Goal: Entertainment & Leisure: Consume media (video, audio)

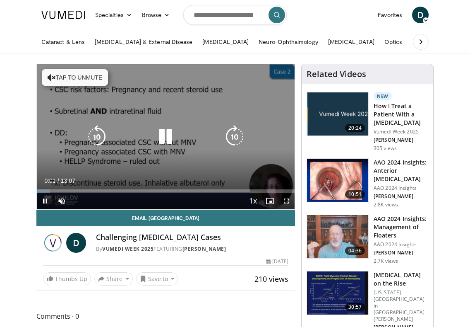
click at [53, 77] on icon "Video Player" at bounding box center [52, 77] width 8 height 8
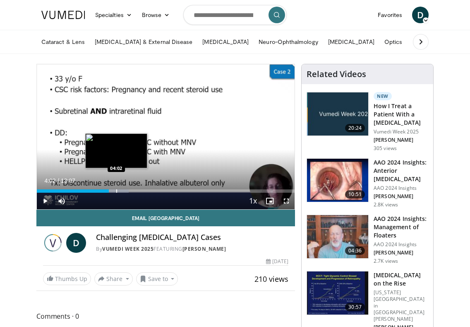
click at [116, 190] on div "Progress Bar" at bounding box center [116, 190] width 1 height 3
click at [127, 191] on div "Loaded : 39.38% 04:37 04:35" at bounding box center [166, 190] width 258 height 3
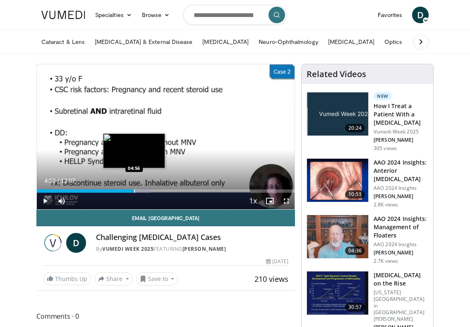
click at [134, 191] on div "Progress Bar" at bounding box center [134, 190] width 1 height 3
click at [141, 191] on video-js "**********" at bounding box center [166, 136] width 258 height 145
click at [141, 191] on div "Progress Bar" at bounding box center [141, 190] width 1 height 3
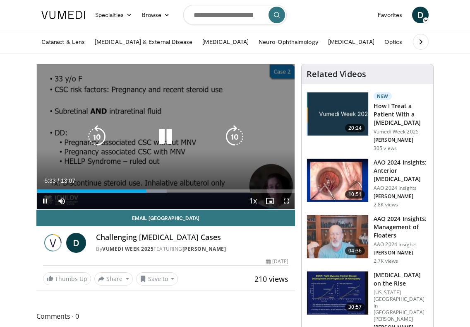
click at [118, 168] on div "10 seconds Tap to unmute" at bounding box center [166, 136] width 258 height 145
click at [168, 135] on icon "Video Player" at bounding box center [165, 136] width 23 height 23
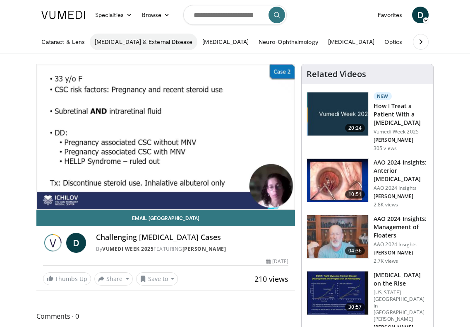
click at [130, 42] on link "[MEDICAL_DATA] & External Disease" at bounding box center [144, 42] width 108 height 17
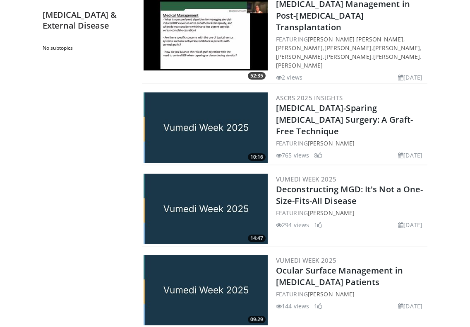
scroll to position [124, 0]
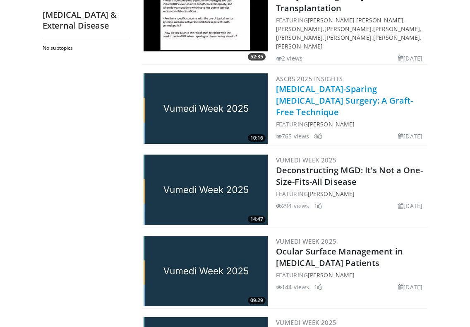
click at [293, 83] on link "[MEDICAL_DATA]-Sparing [MEDICAL_DATA] Surgery: A Graft-Free Technique" at bounding box center [344, 100] width 137 height 34
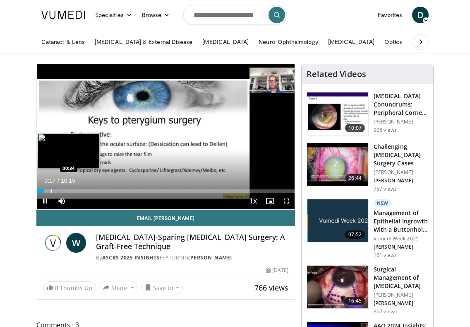
click at [51, 190] on div "Progress Bar" at bounding box center [51, 190] width 1 height 3
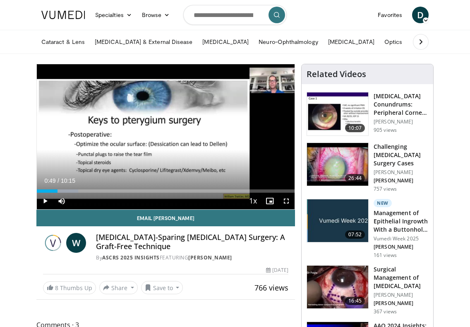
click at [58, 190] on div "Progress Bar" at bounding box center [58, 190] width 1 height 3
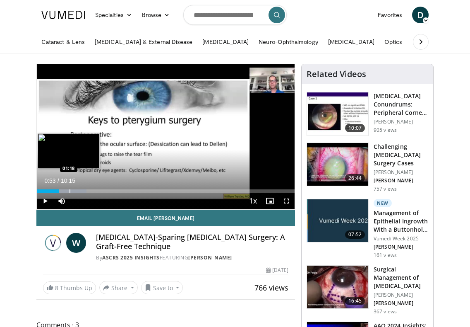
click at [70, 190] on div "Progress Bar" at bounding box center [70, 190] width 1 height 3
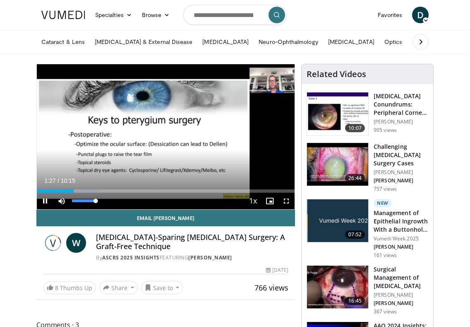
click at [102, 200] on div "Mute 100%" at bounding box center [82, 200] width 58 height 17
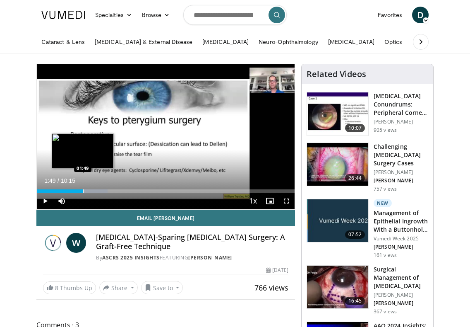
click at [84, 190] on div "Progress Bar" at bounding box center [83, 190] width 1 height 3
click at [90, 190] on div "Loaded : 30.62% 02:08 02:08" at bounding box center [166, 190] width 258 height 3
click at [96, 190] on div "Progress Bar" at bounding box center [96, 190] width 1 height 3
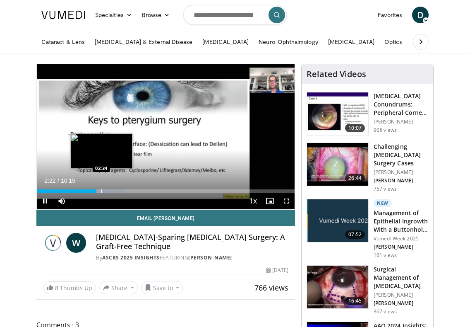
click at [101, 190] on div "Loaded : 33.84% 02:22 02:34" at bounding box center [166, 190] width 258 height 3
click at [108, 190] on div "Progress Bar" at bounding box center [108, 190] width 1 height 3
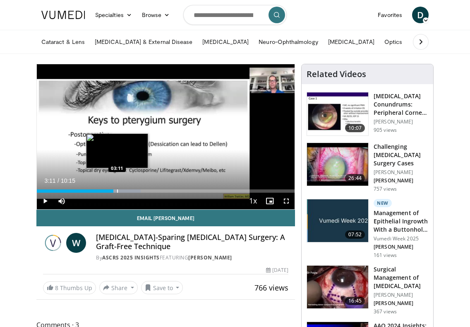
click at [117, 190] on div "Progress Bar" at bounding box center [117, 190] width 1 height 3
click at [123, 190] on div "Progress Bar" at bounding box center [123, 190] width 1 height 3
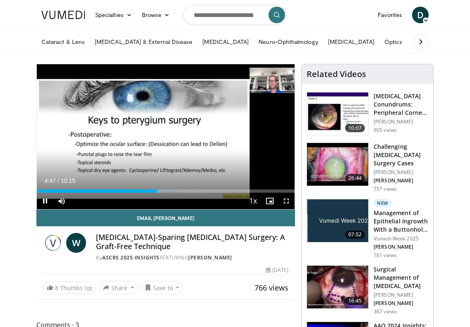
scroll to position [41, 0]
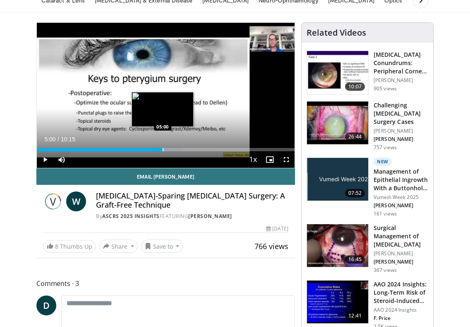
click at [163, 149] on div "Progress Bar" at bounding box center [163, 149] width 1 height 3
click at [166, 149] on div "Progress Bar" at bounding box center [166, 149] width 1 height 3
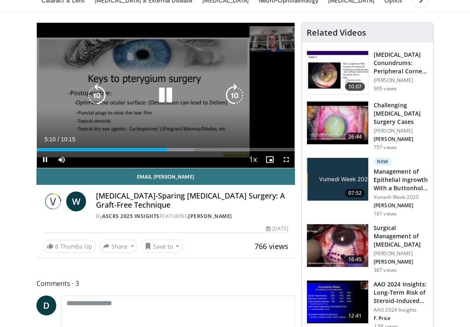
click at [171, 149] on video-js "**********" at bounding box center [166, 95] width 258 height 145
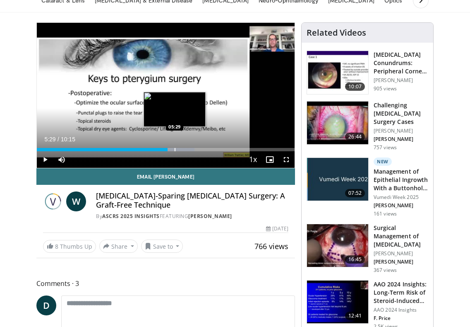
click at [175, 149] on div "Progress Bar" at bounding box center [175, 149] width 1 height 3
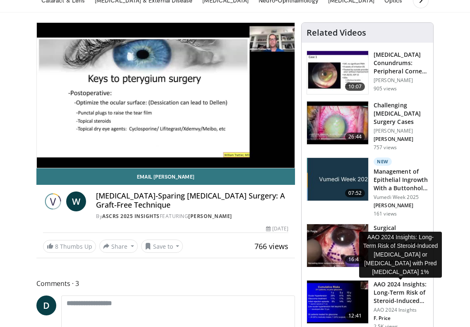
click at [390, 292] on h3 "AAO 2024 Insights: Long-Term Risk of Steroid-Induced Ocular Hyperten…" at bounding box center [401, 292] width 55 height 25
